Goal: Task Accomplishment & Management: Manage account settings

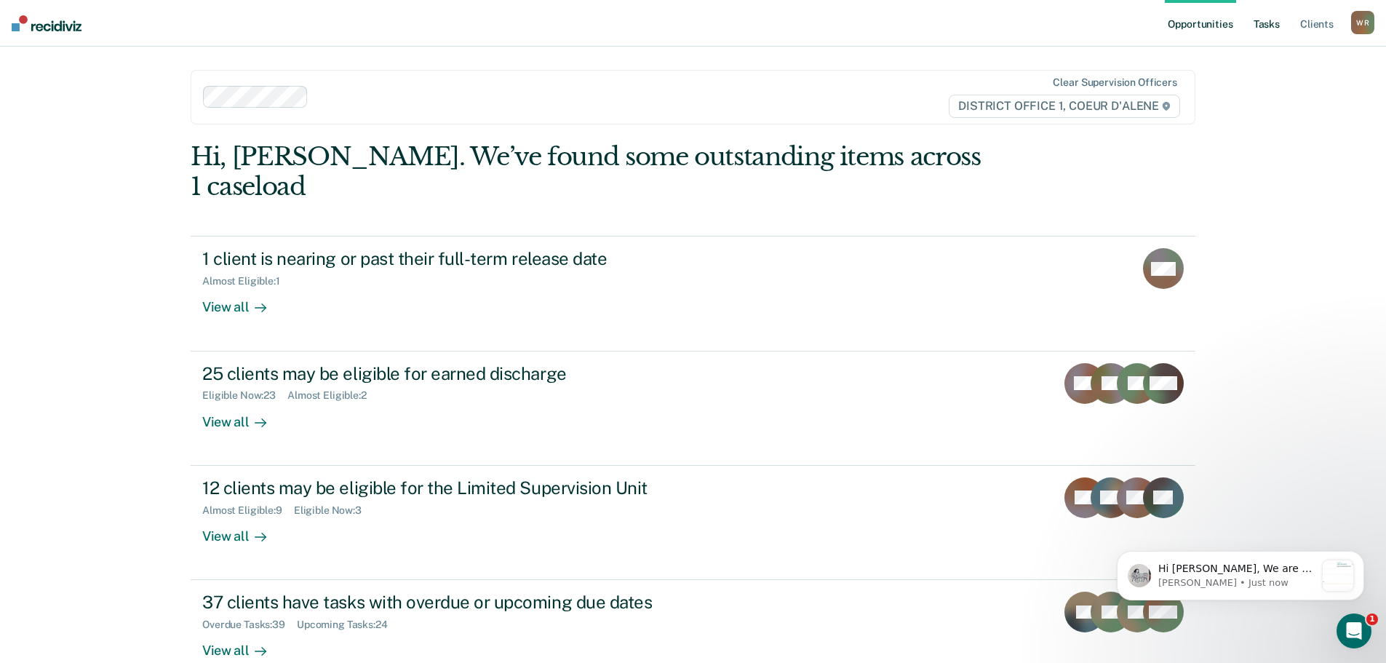
click at [1273, 31] on link "Tasks" at bounding box center [1266, 23] width 32 height 47
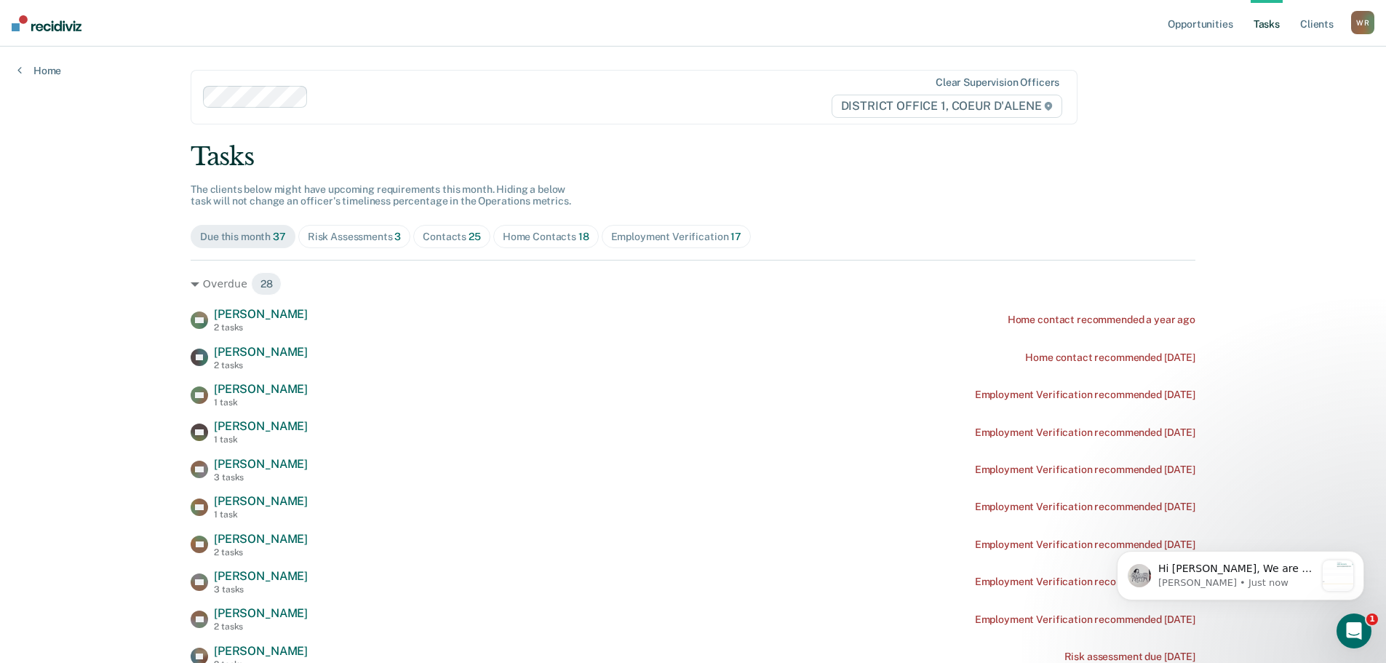
click at [472, 233] on span "25" at bounding box center [474, 237] width 12 height 12
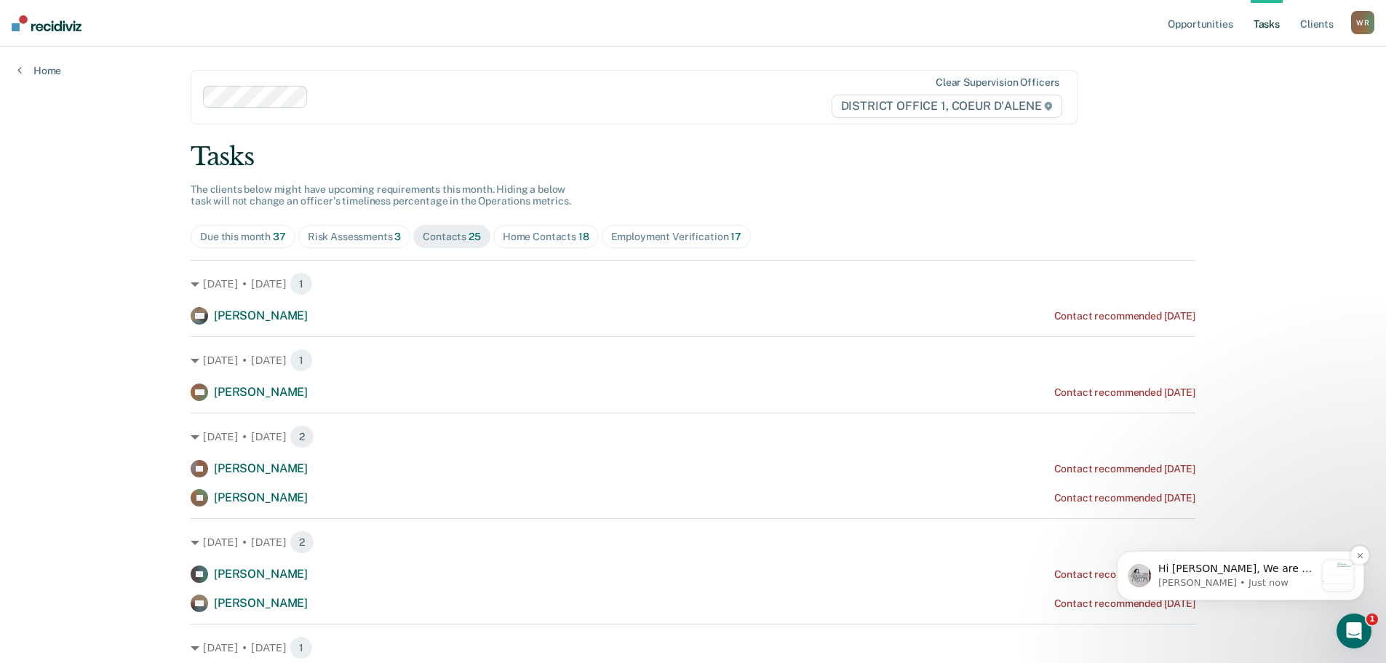
click at [1228, 568] on p "Hi [PERSON_NAME], We are so excited to announce a brand new feature: AI case no…" at bounding box center [1236, 569] width 157 height 15
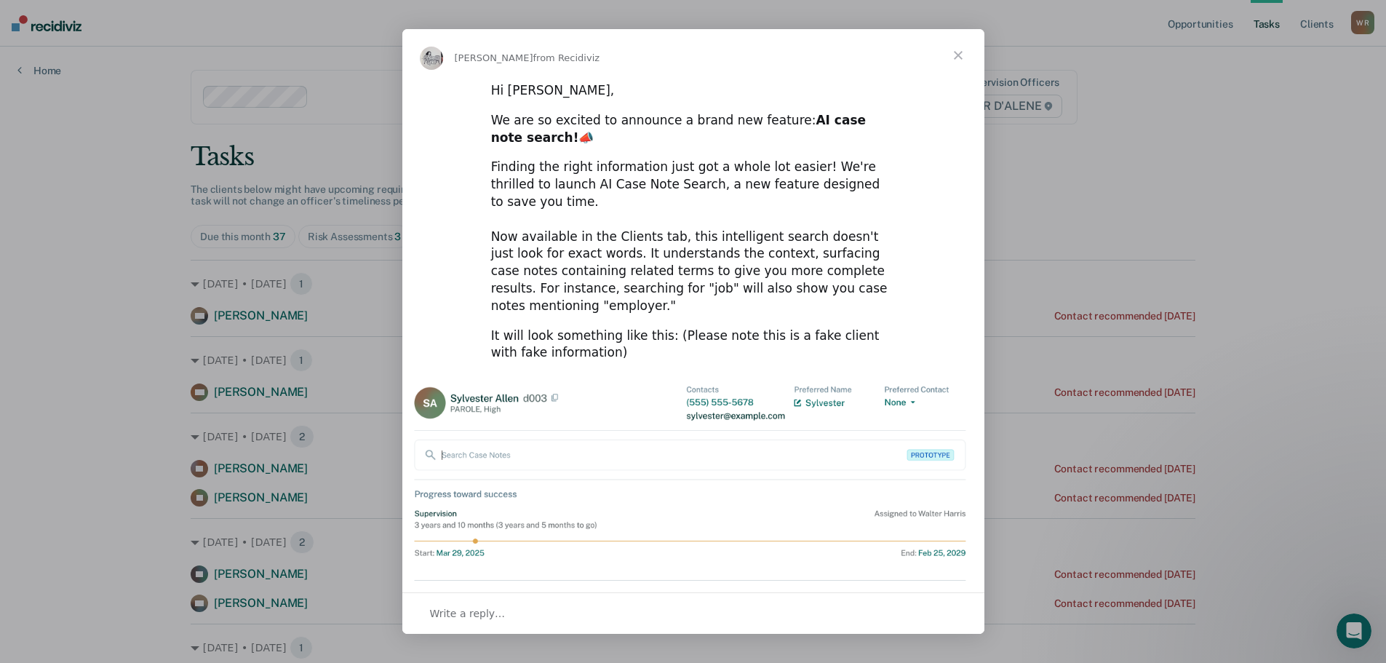
click at [960, 54] on span "Close" at bounding box center [958, 55] width 52 height 52
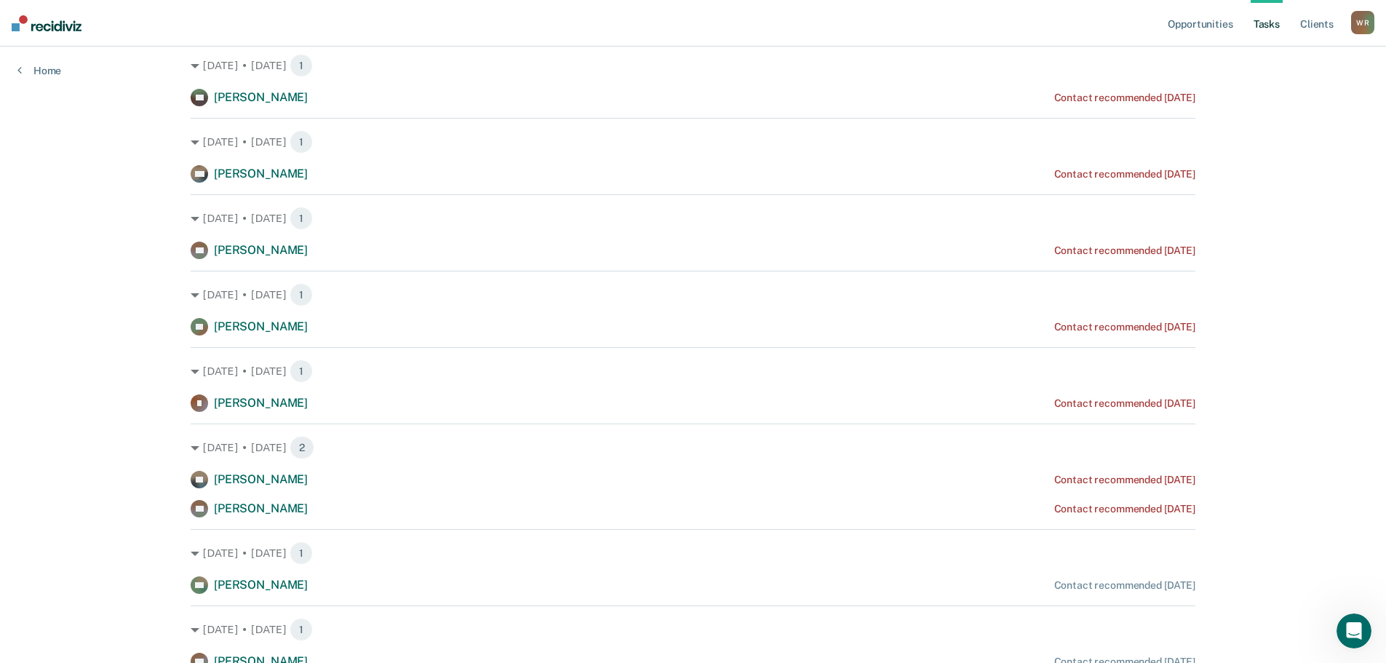
scroll to position [509, 0]
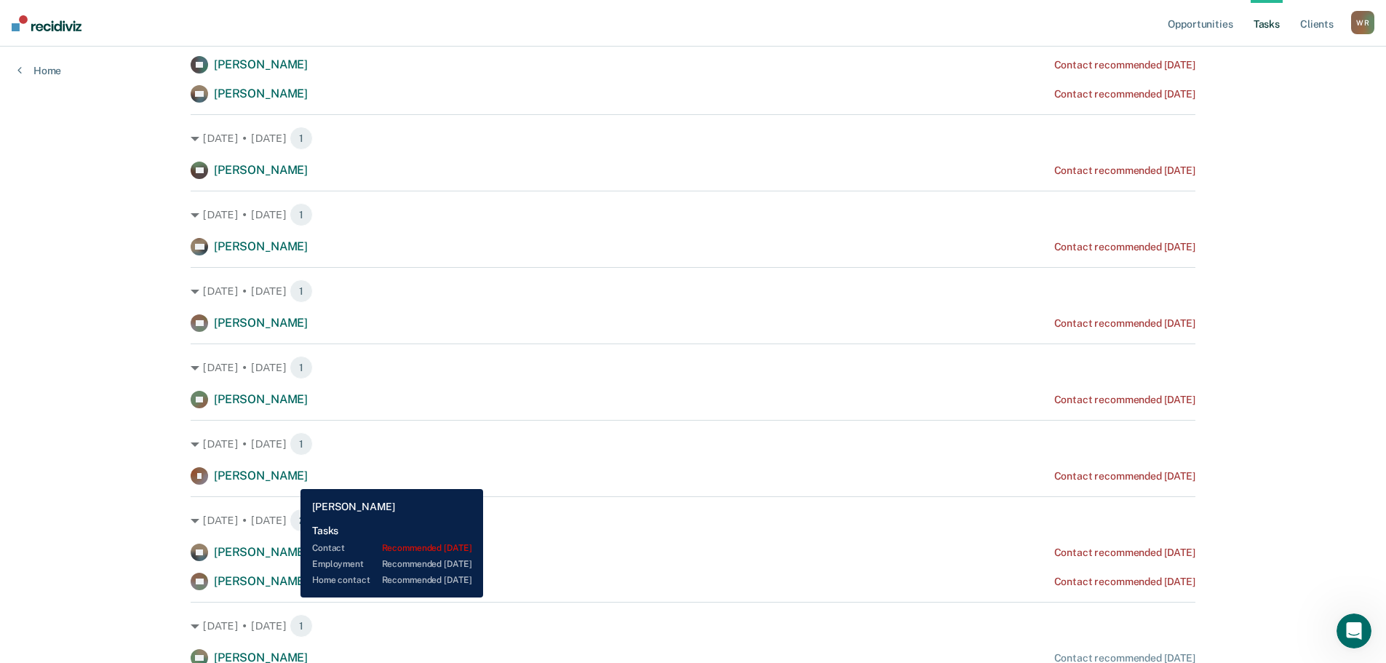
click at [290, 478] on span "[PERSON_NAME]" at bounding box center [261, 475] width 94 height 14
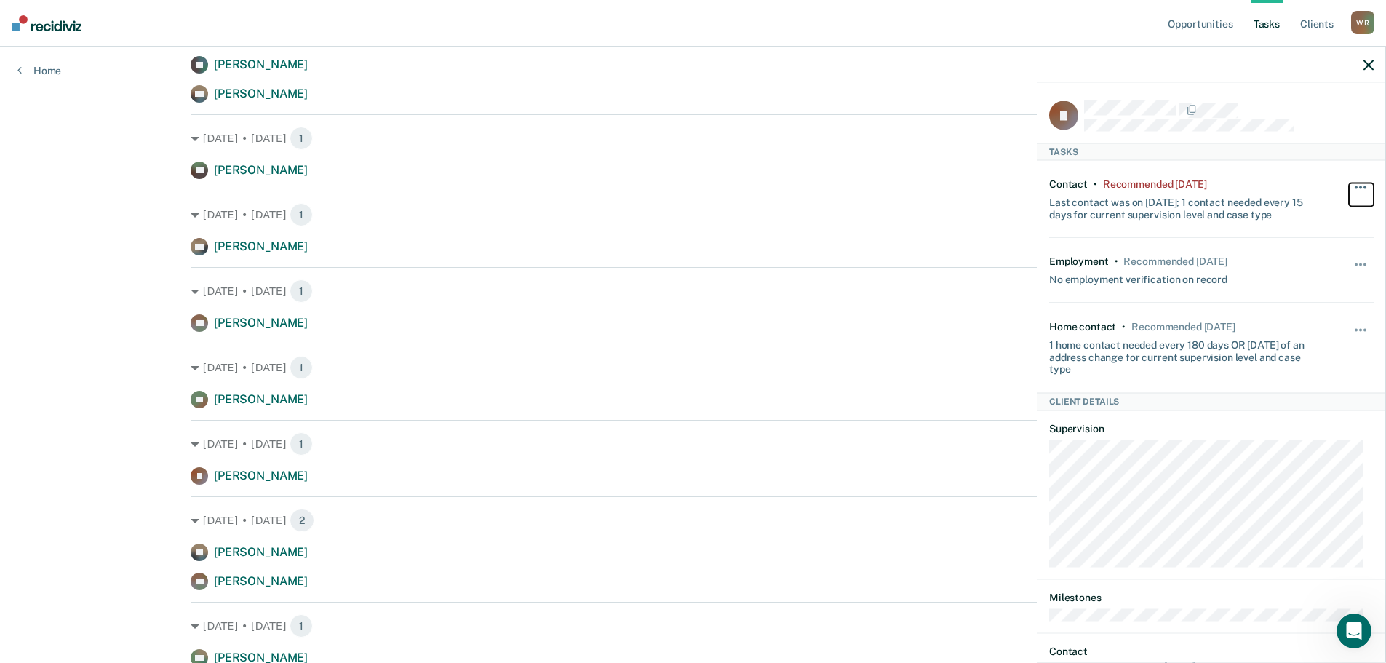
click at [1349, 184] on button "button" at bounding box center [1361, 194] width 25 height 23
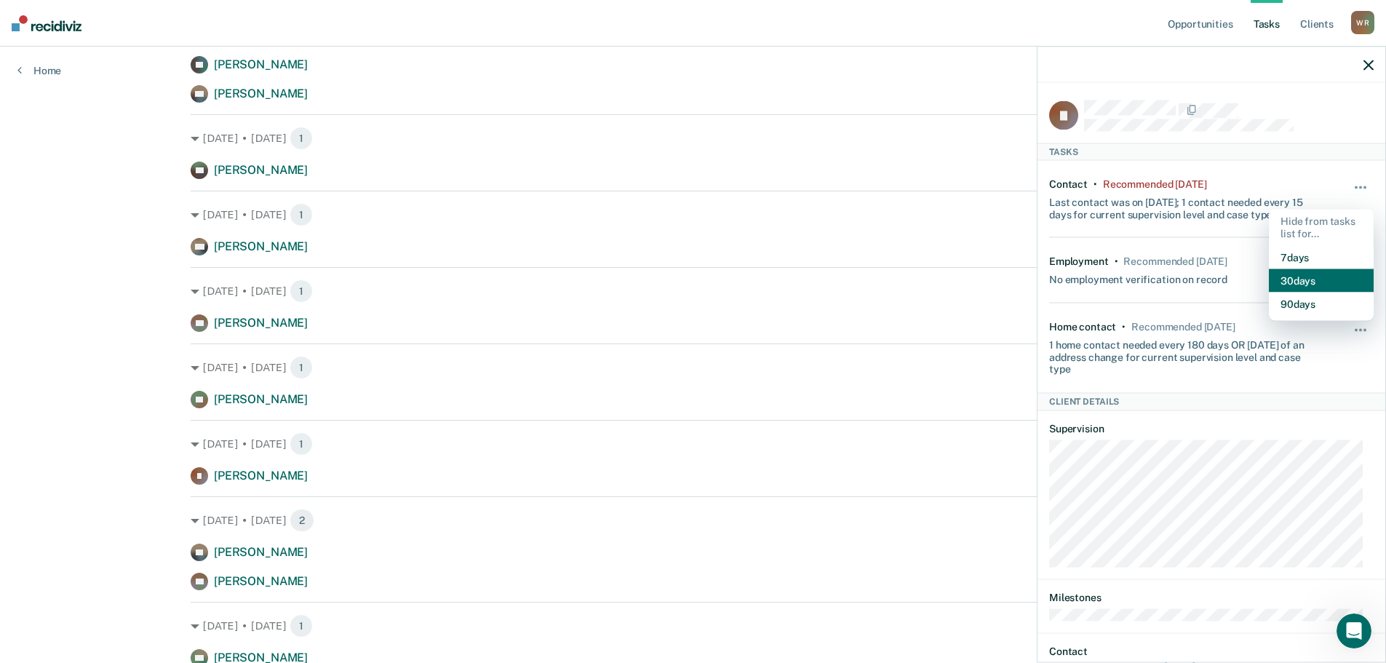
click at [1301, 276] on button "30 days" at bounding box center [1321, 279] width 105 height 23
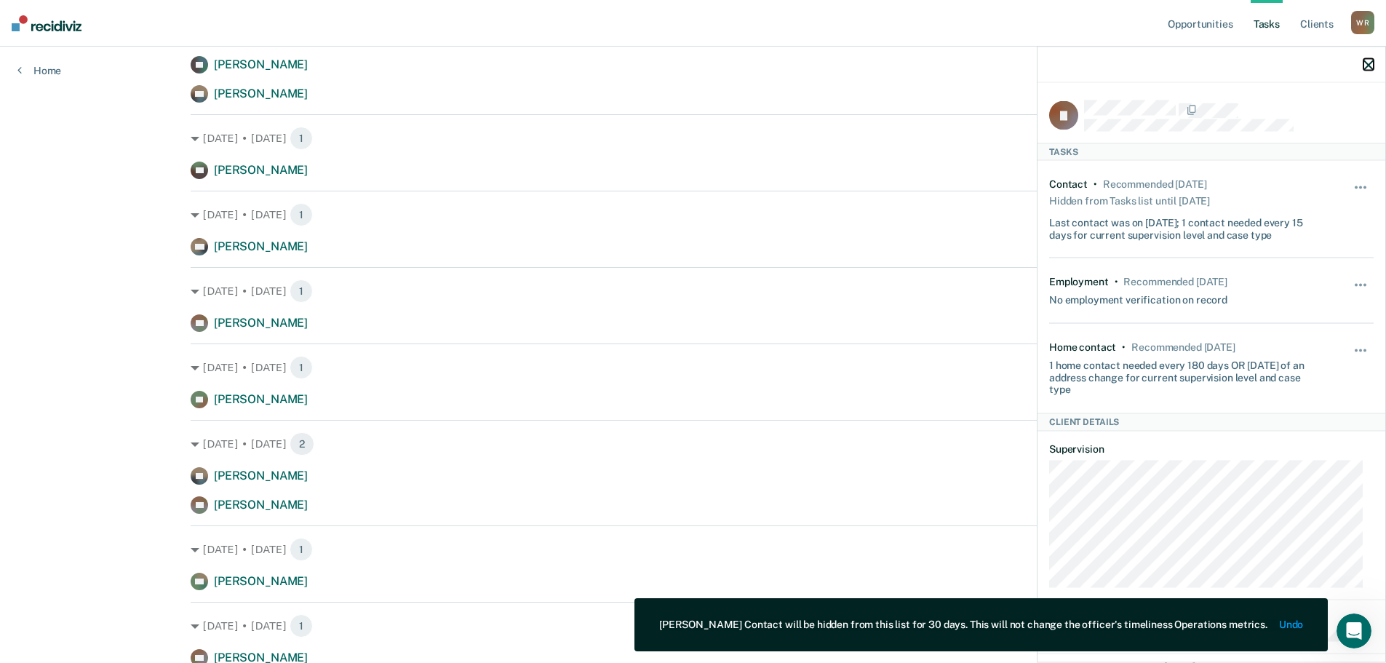
click at [1368, 67] on icon "button" at bounding box center [1368, 65] width 10 height 10
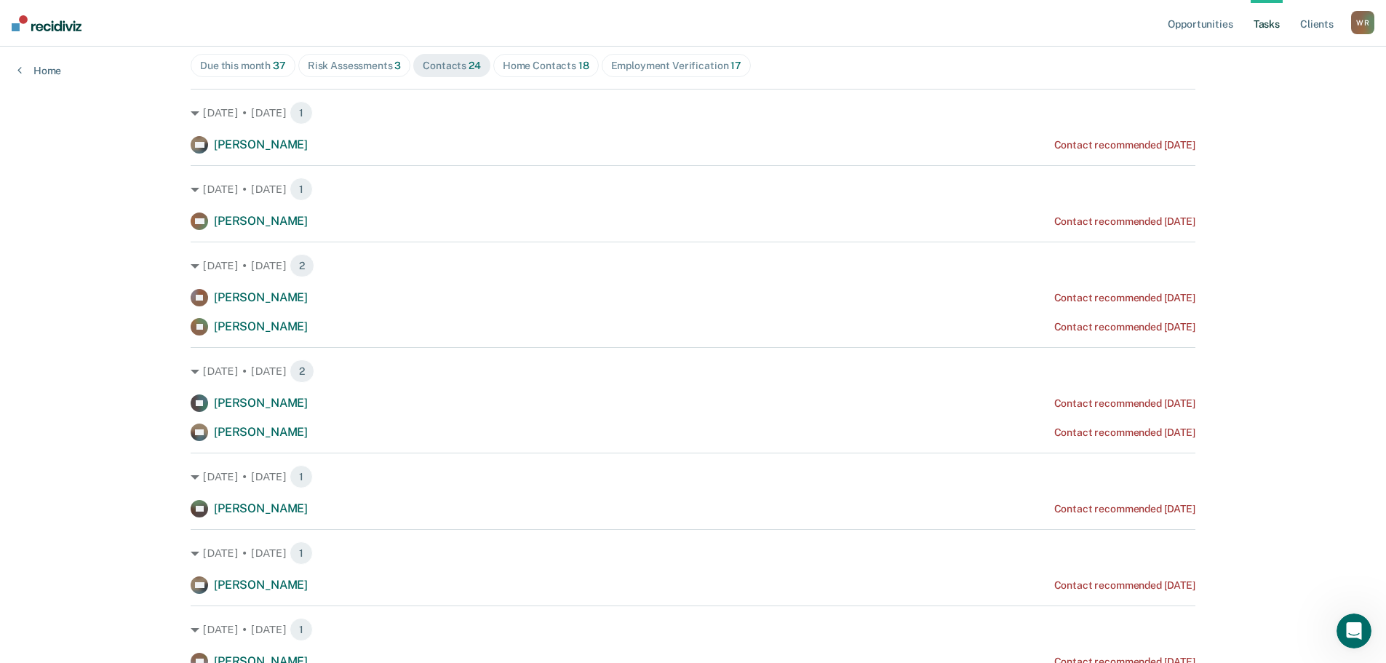
scroll to position [73, 0]
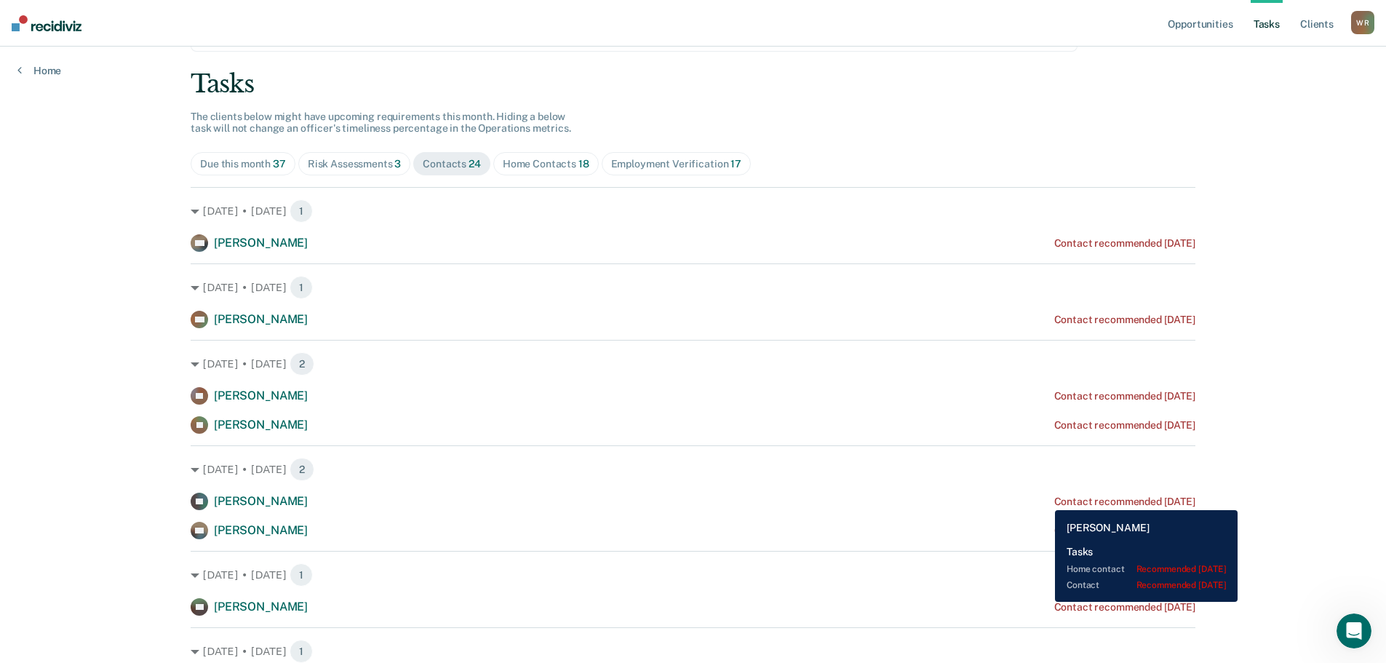
click at [1054, 499] on div "Contact recommended [DATE]" at bounding box center [1124, 501] width 141 height 12
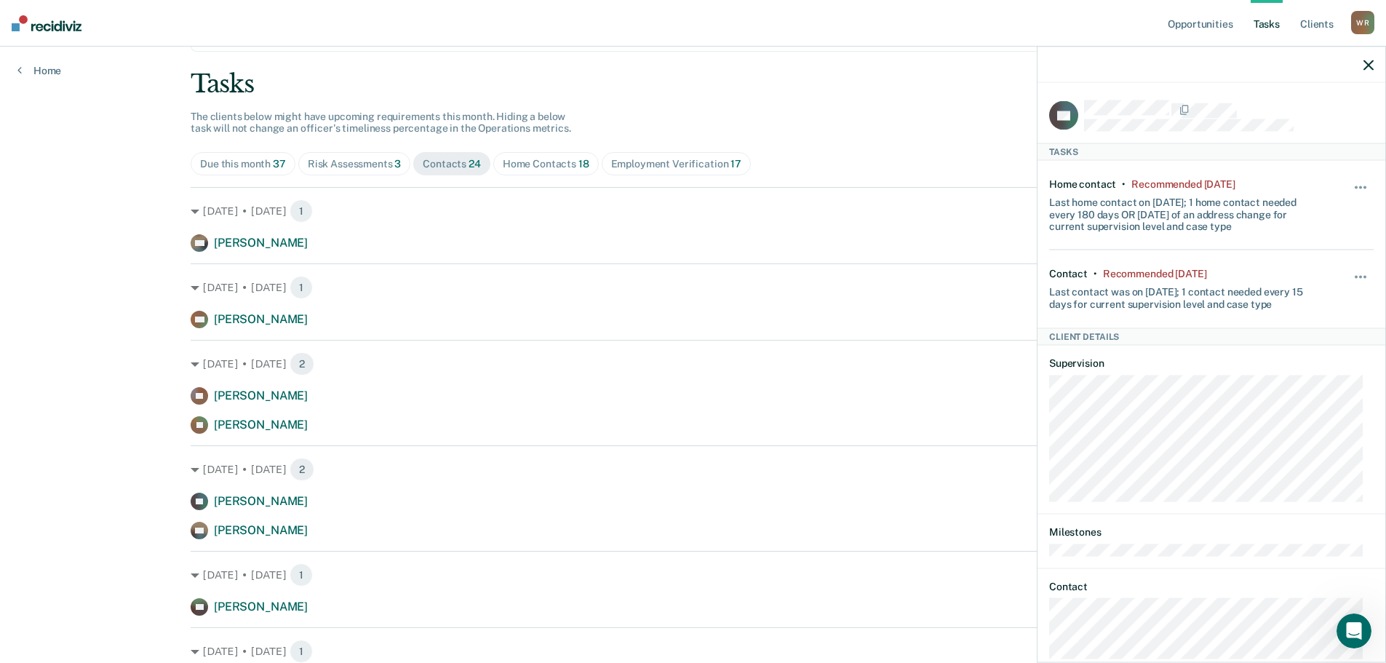
click at [1349, 269] on div "Hide from tasks list for... 7 days 30 days 90 days" at bounding box center [1361, 289] width 25 height 42
click at [1349, 274] on button "button" at bounding box center [1361, 284] width 25 height 23
click at [1302, 362] on button "30 days" at bounding box center [1321, 369] width 105 height 23
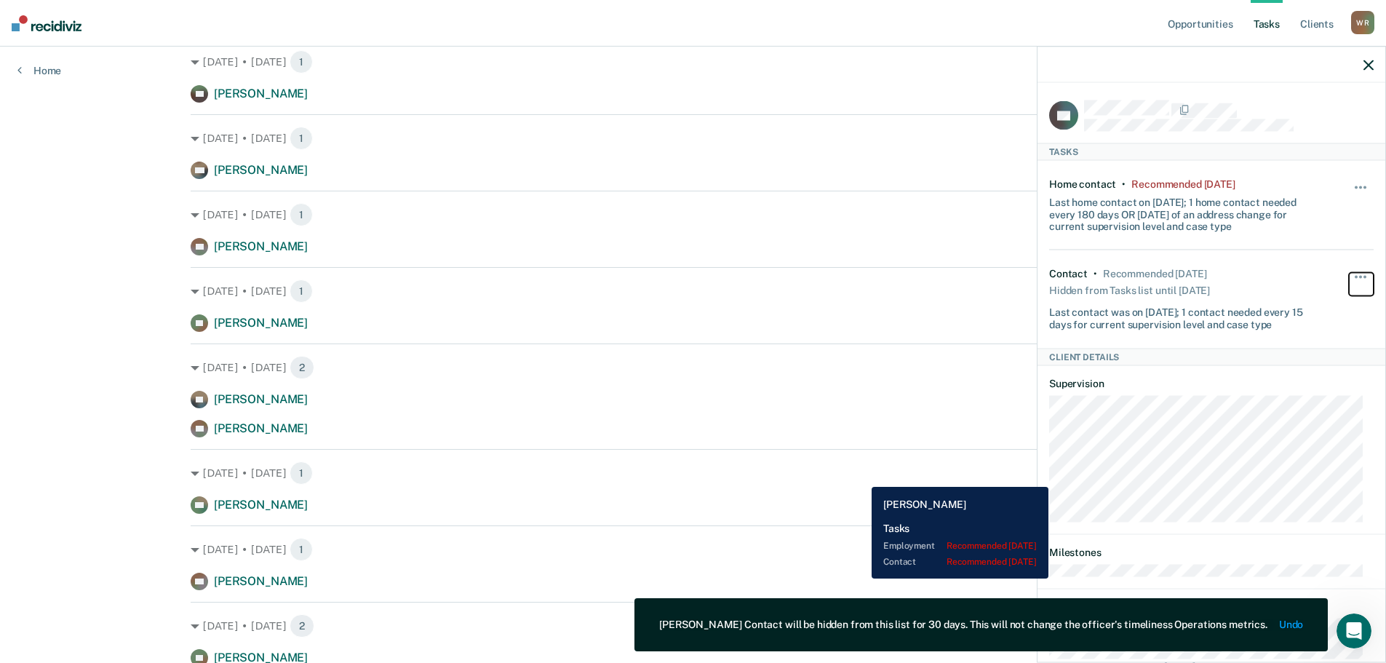
scroll to position [582, 0]
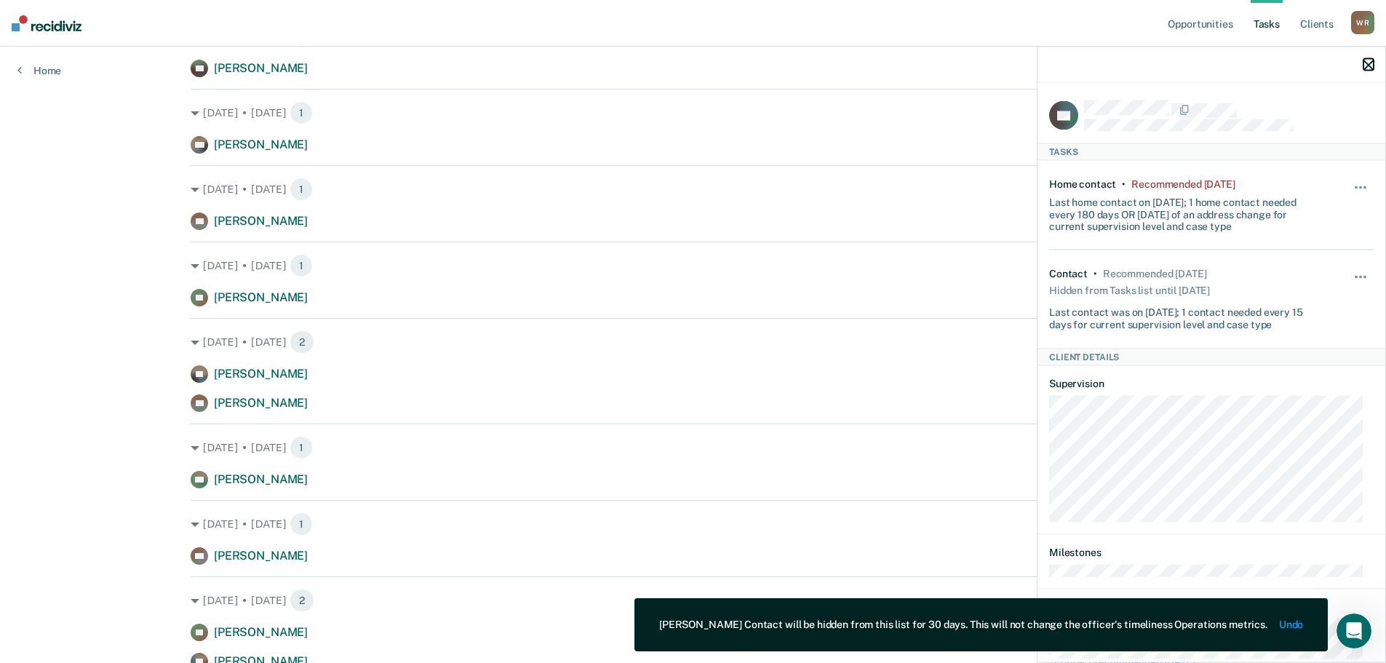
click at [1371, 63] on icon "button" at bounding box center [1368, 65] width 10 height 10
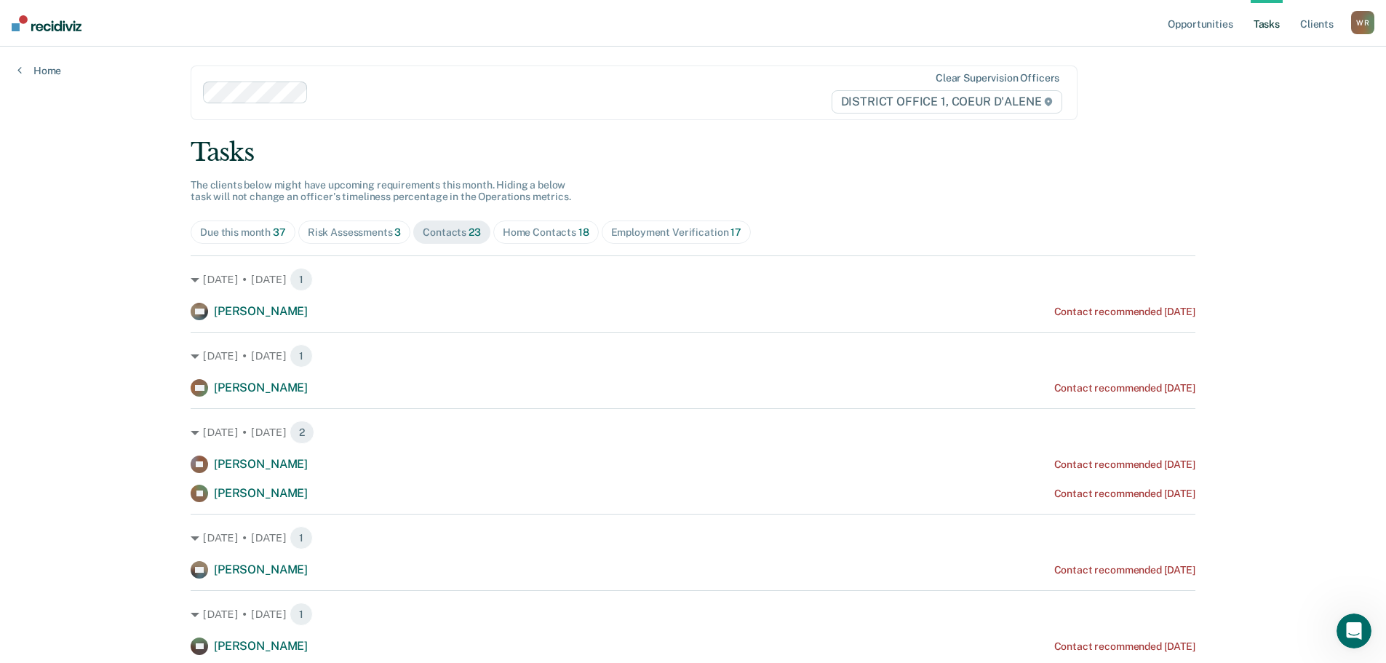
scroll to position [0, 0]
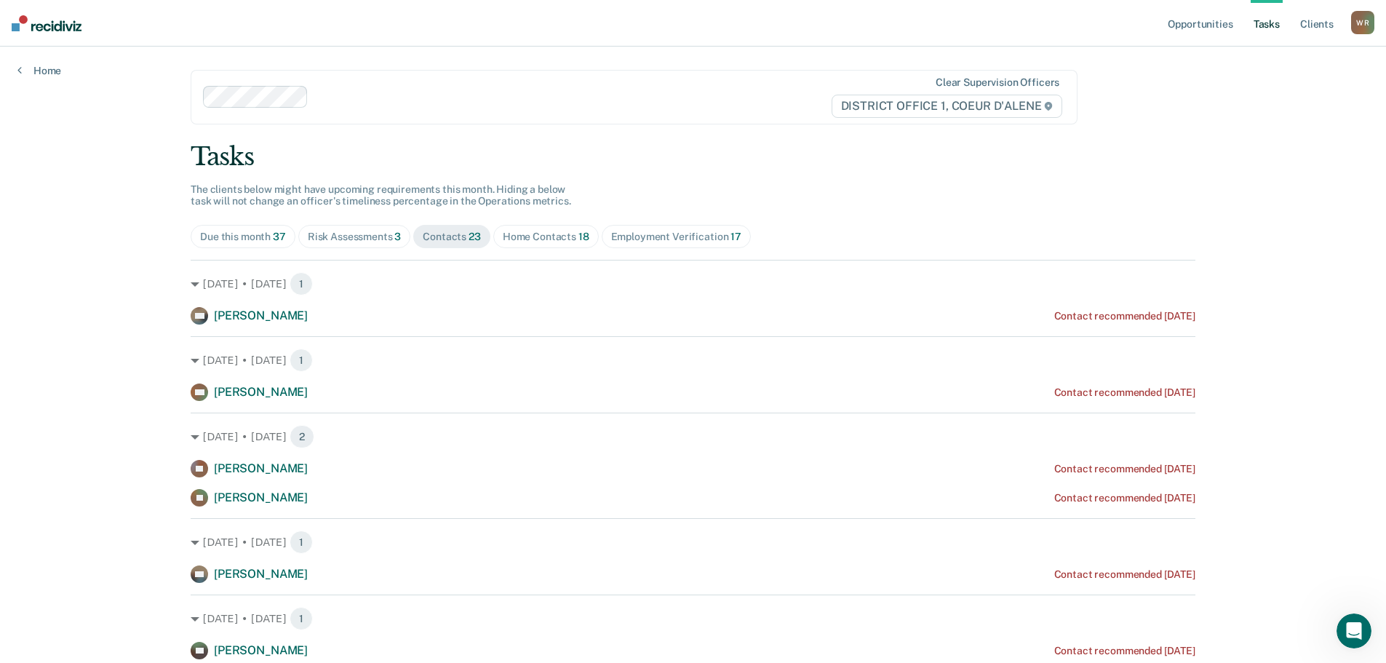
click at [540, 233] on div "Home Contacts 18" at bounding box center [546, 237] width 87 height 12
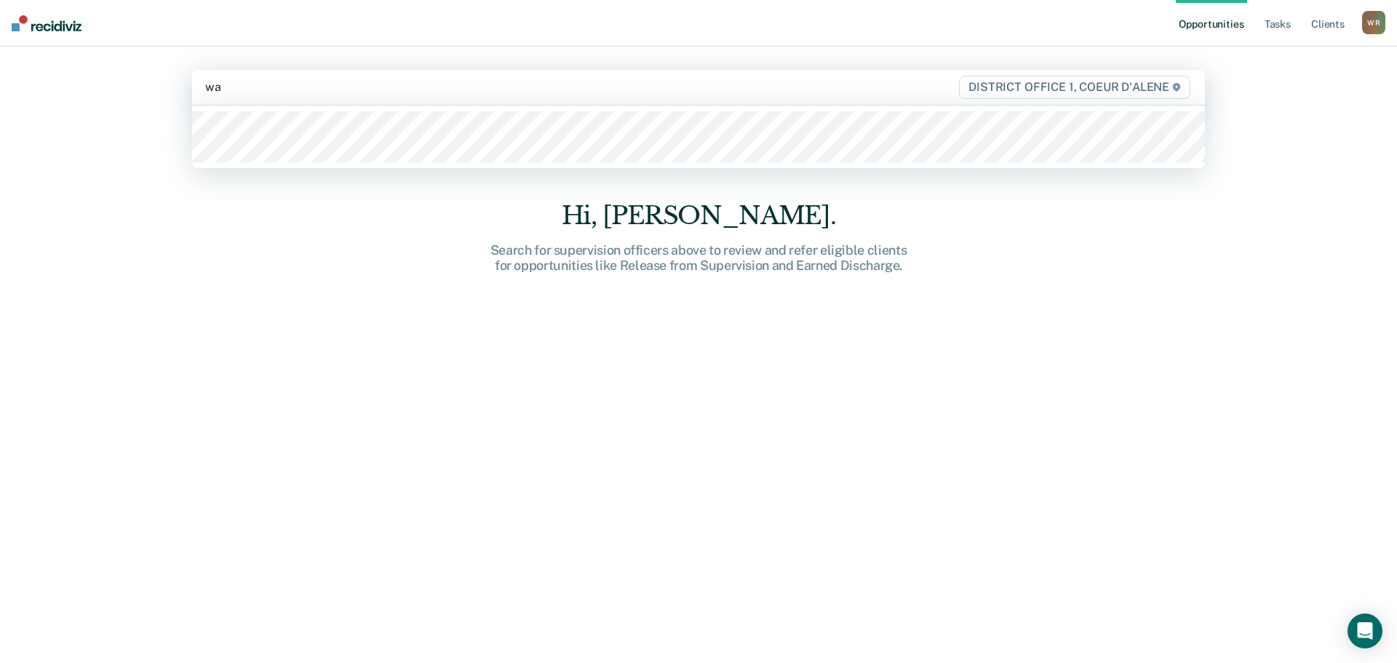
type input "wal"
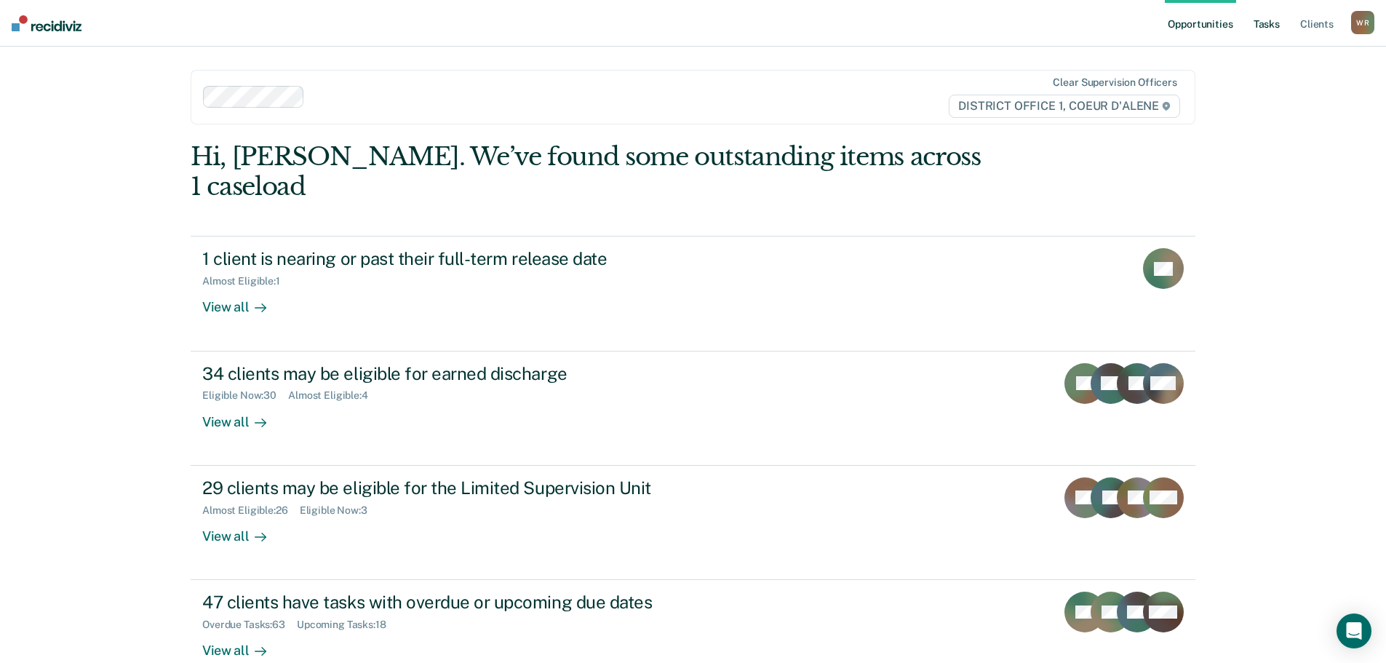
click at [1263, 20] on link "Tasks" at bounding box center [1266, 23] width 32 height 47
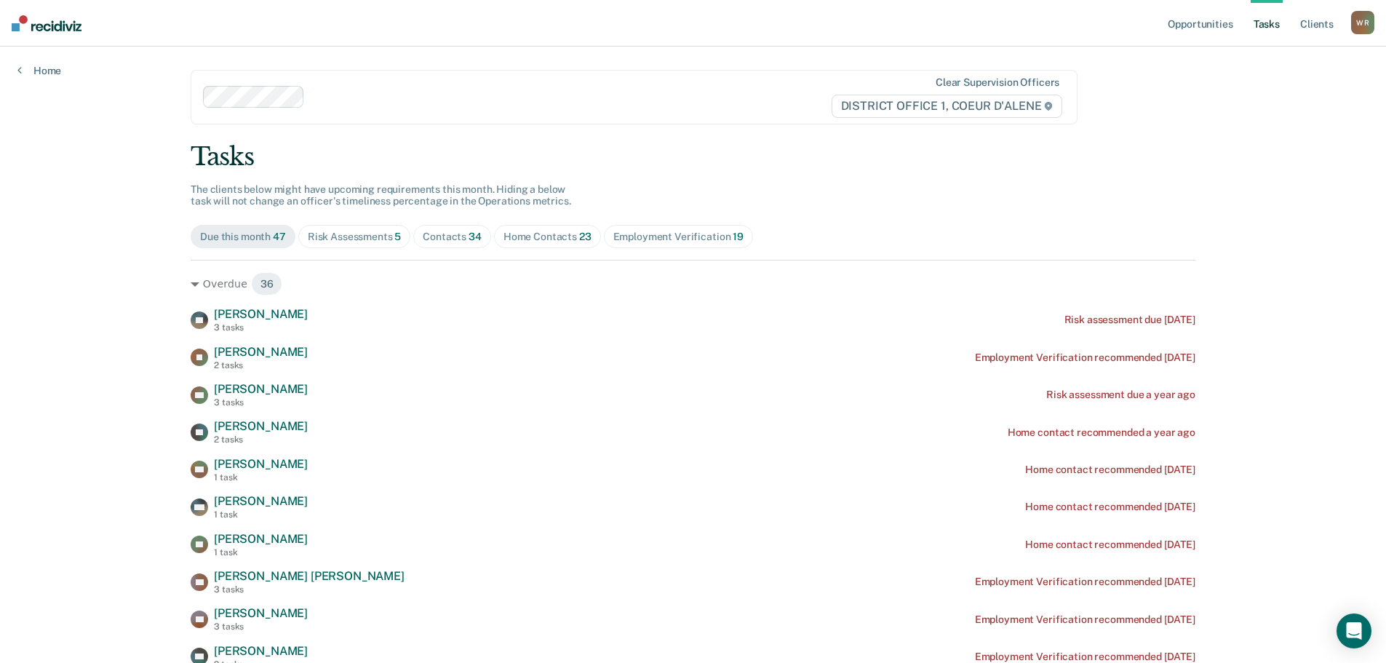
click at [466, 228] on span "Contacts 34" at bounding box center [452, 236] width 78 height 23
